Goal: Complete application form

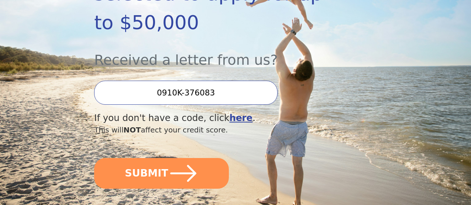
scroll to position [193, 0]
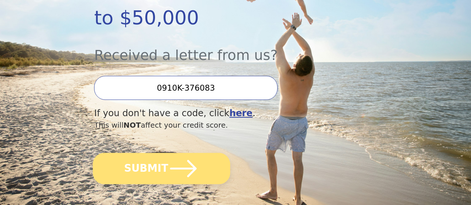
click at [158, 178] on button "SUBMIT" at bounding box center [161, 168] width 137 height 31
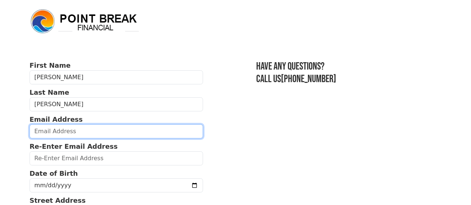
click at [96, 133] on input "email" at bounding box center [117, 131] width 174 height 14
type input "Jennyg52810@gmail.com"
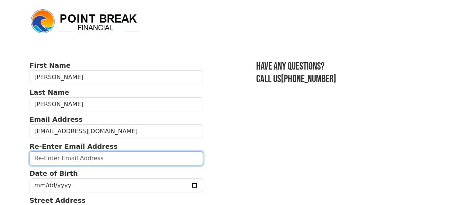
type input "Jennyg52810@gmail.com"
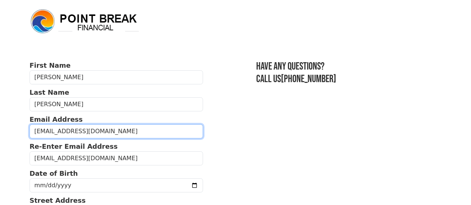
type input "(503) 758-9578"
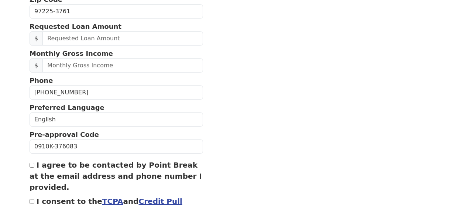
scroll to position [285, 0]
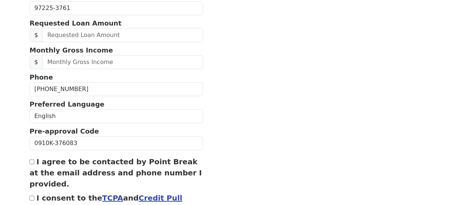
click at [219, 36] on section "First Name Jennifer Last Name Gifford Email Address Jennyg52810@gmail.com Re-En…" at bounding box center [236, 8] width 412 height 466
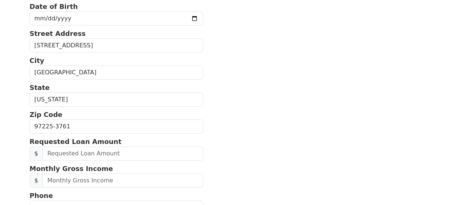
scroll to position [152, 0]
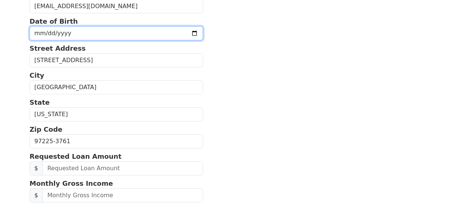
click at [150, 36] on input "date" at bounding box center [117, 33] width 174 height 14
type input "1978-06-26"
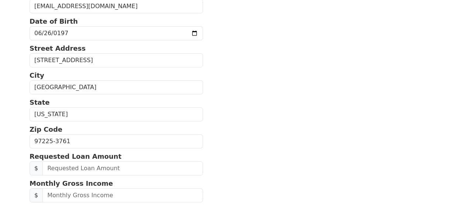
click at [236, 75] on section "First Name Jennifer Last Name Gifford Email Address Jennyg52810@gmail.com Re-En…" at bounding box center [236, 141] width 412 height 466
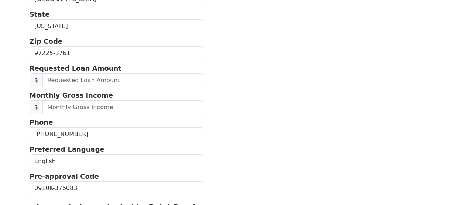
scroll to position [240, 0]
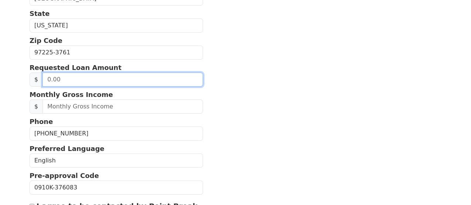
click at [110, 86] on input "text" at bounding box center [122, 79] width 160 height 14
type input "48,000.00"
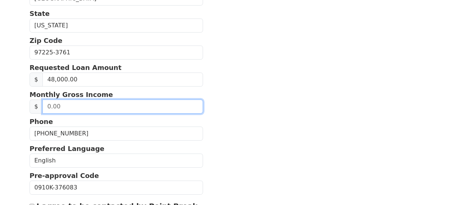
click at [100, 113] on input "text" at bounding box center [122, 106] width 160 height 14
type input "6,757.00"
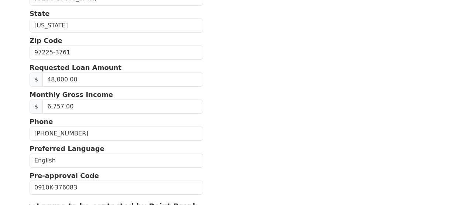
click at [225, 93] on section "First Name Jennifer Last Name Gifford Email Address Jennyg52810@gmail.com Re-En…" at bounding box center [236, 53] width 412 height 466
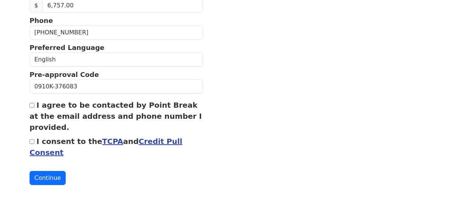
scroll to position [360, 0]
click at [31, 103] on input "I agree to be contacted by Point Break at the email address and phone number I …" at bounding box center [32, 105] width 5 height 5
checkbox input "true"
click at [32, 139] on input "I consent to the TCPA and Credit Pull Consent" at bounding box center [32, 141] width 5 height 5
checkbox input "true"
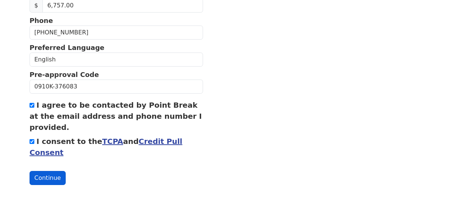
click at [50, 176] on button "Continue" at bounding box center [48, 178] width 36 height 14
